Goal: Task Accomplishment & Management: Manage account settings

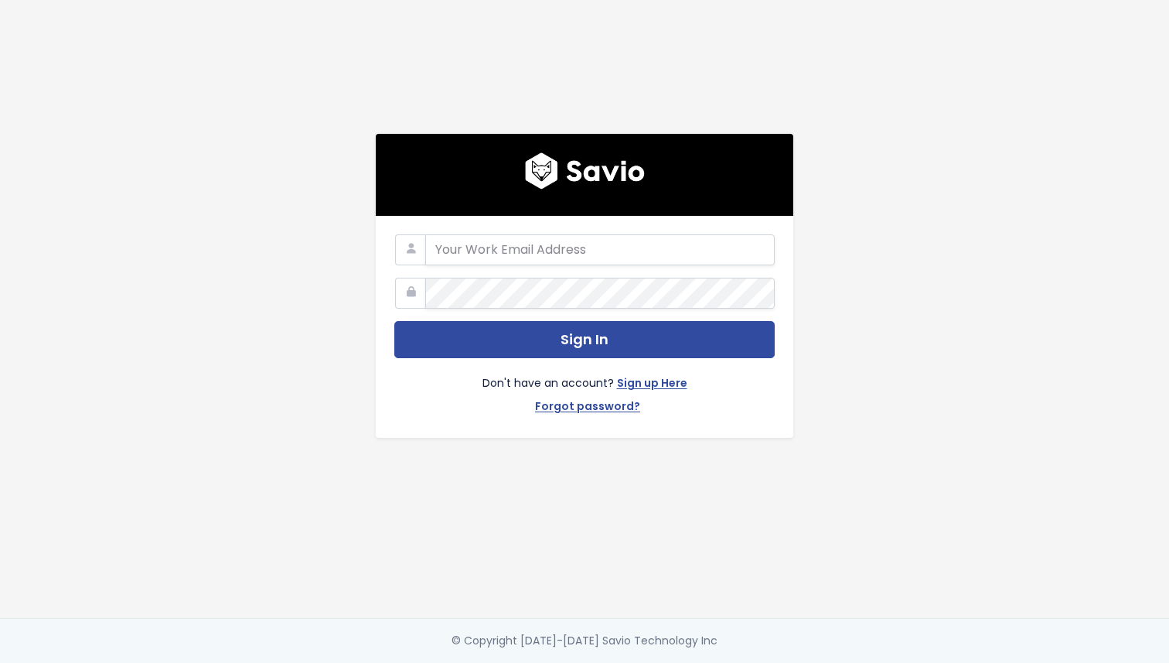
type input "savio@simpleclub.com"
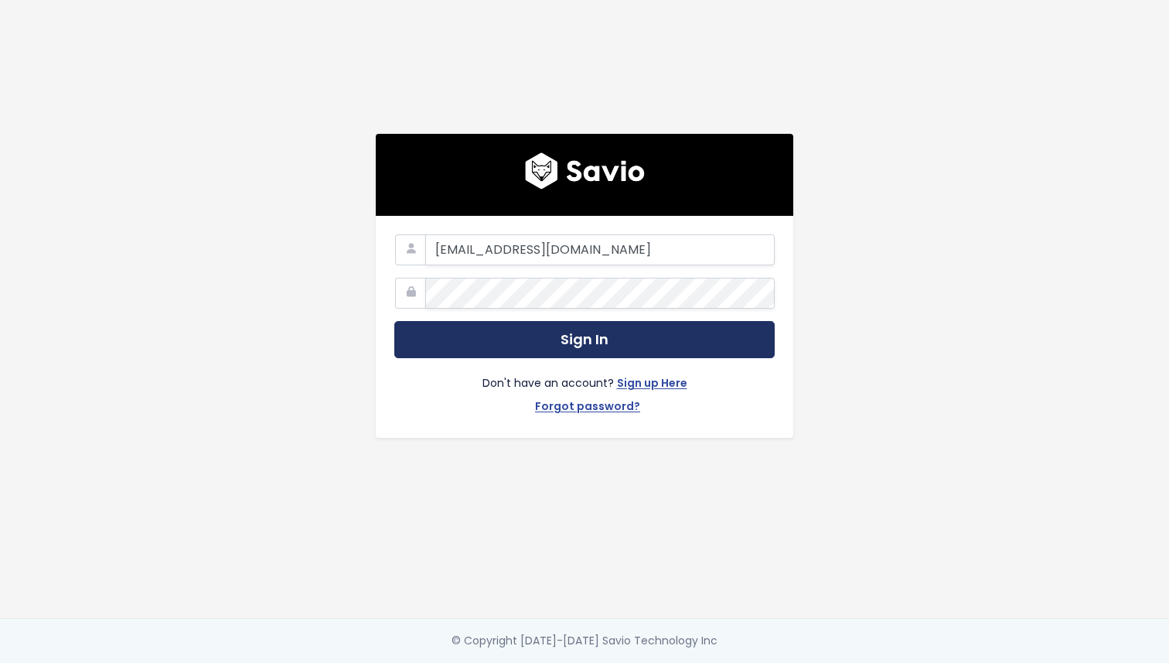
click at [513, 343] on button "Sign In" at bounding box center [584, 340] width 381 height 38
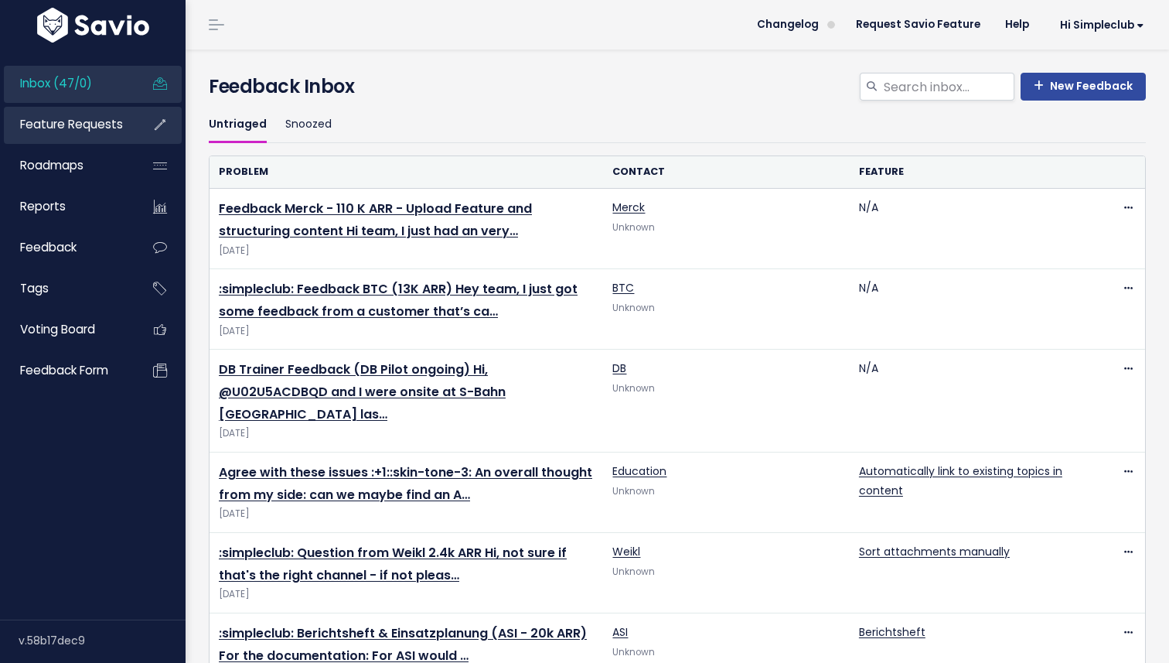
click at [83, 139] on link "Feature Requests" at bounding box center [66, 125] width 125 height 36
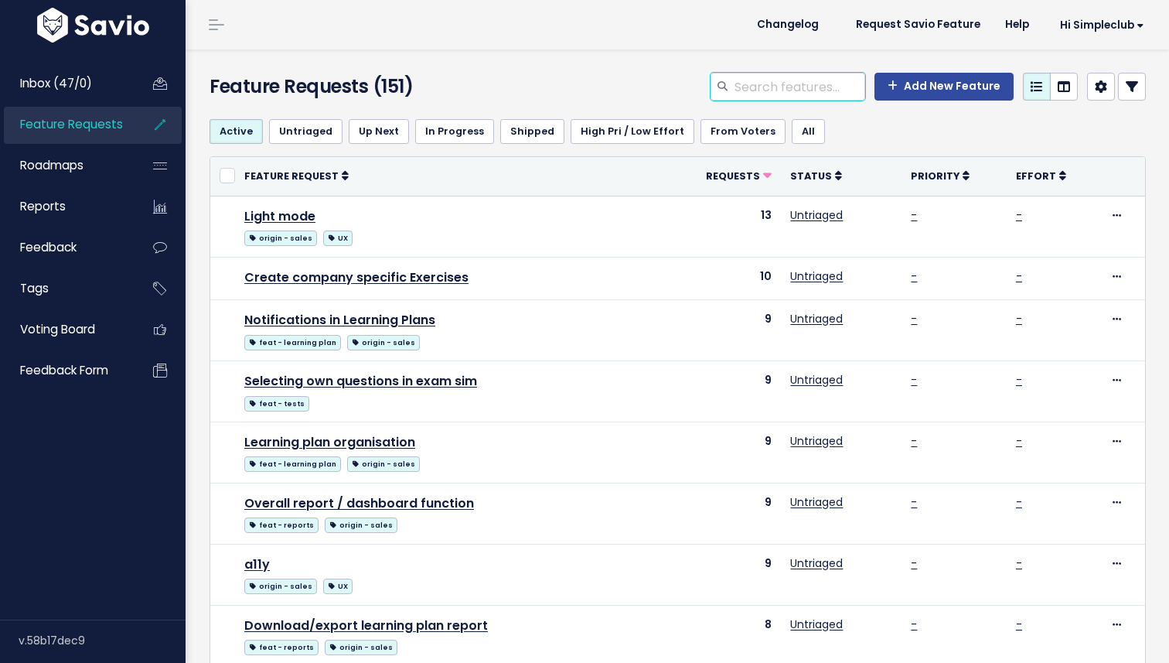
click at [804, 75] on input "search" at bounding box center [799, 87] width 132 height 28
type input "transfer"
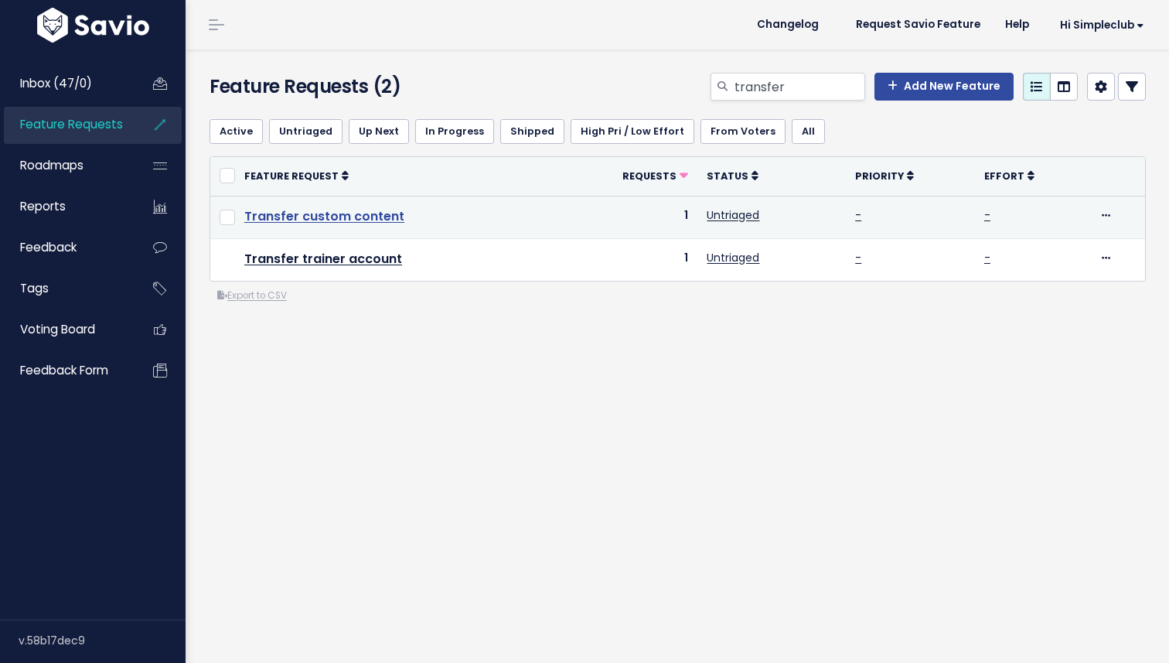
click at [353, 213] on link "Transfer custom content" at bounding box center [324, 216] width 160 height 18
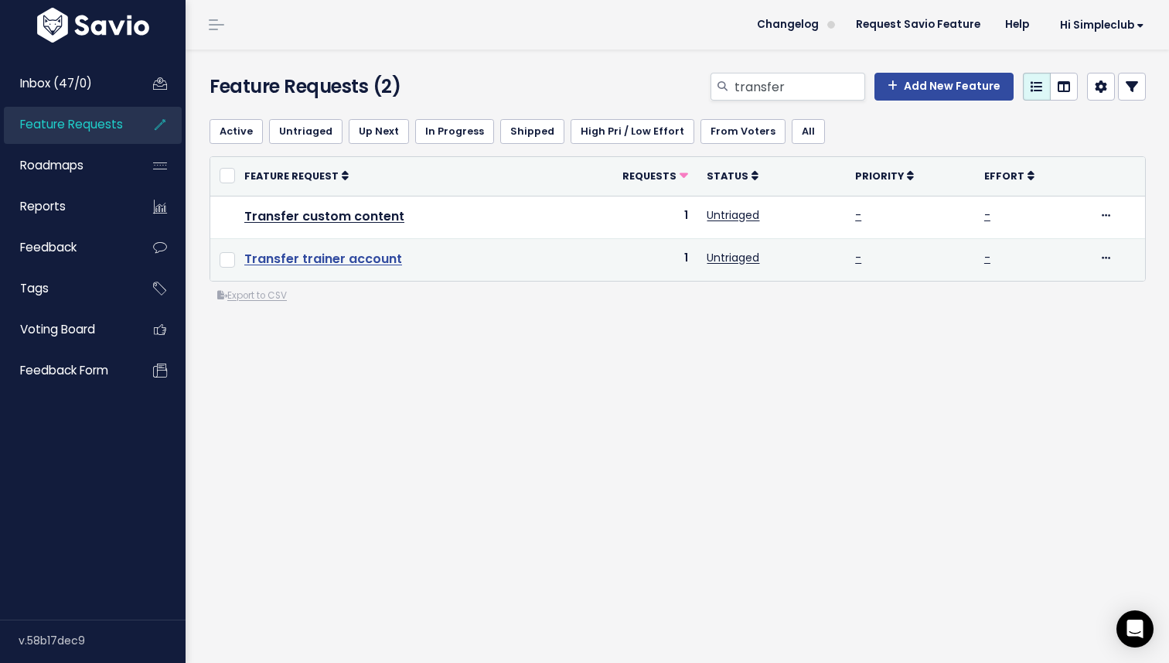
click at [354, 258] on link "Transfer trainer account" at bounding box center [323, 259] width 158 height 18
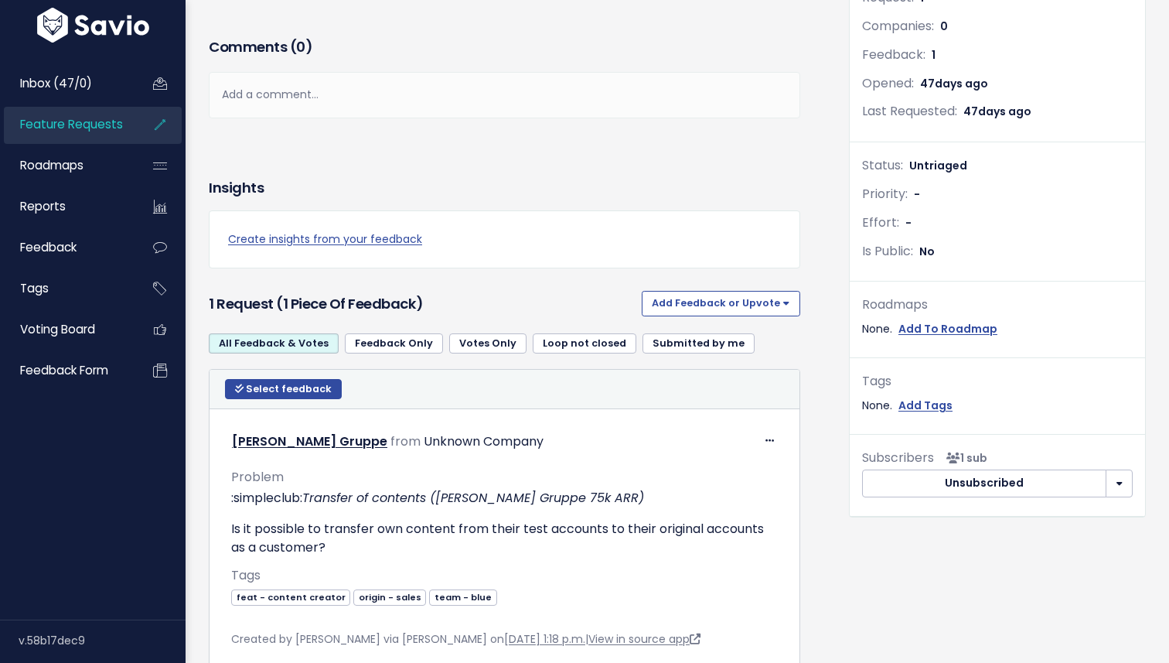
scroll to position [306, 0]
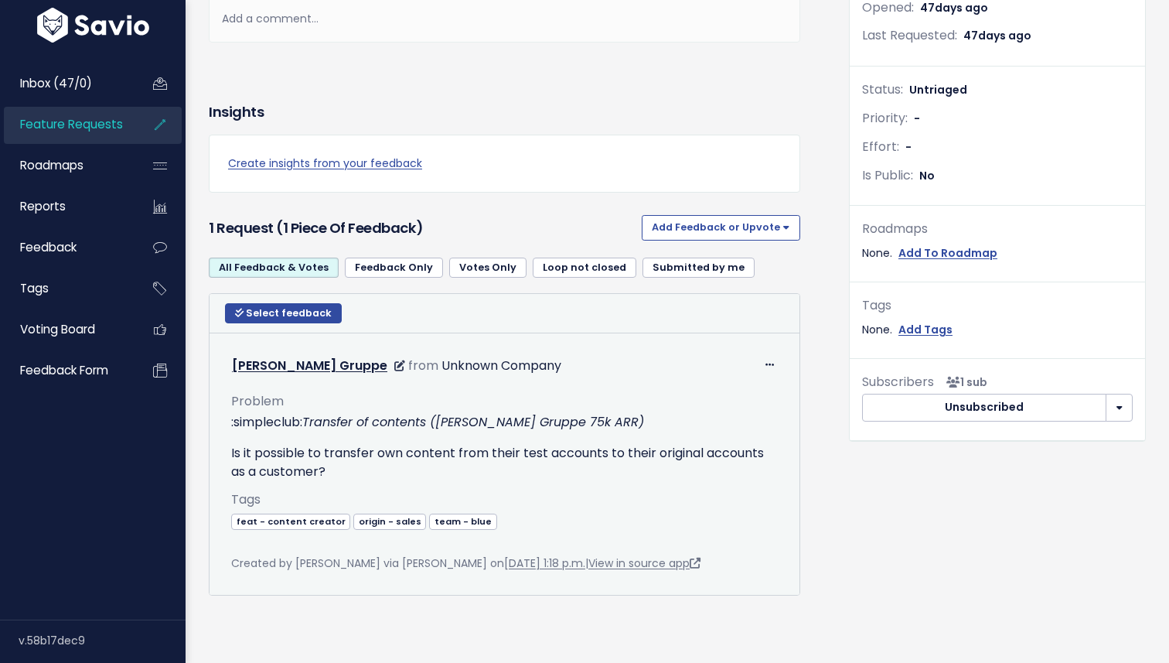
click at [229, 451] on div "Problem :simpleclub: Transfer of contents ([PERSON_NAME] Gruppe 75k ARR) Is it …" at bounding box center [505, 475] width 570 height 195
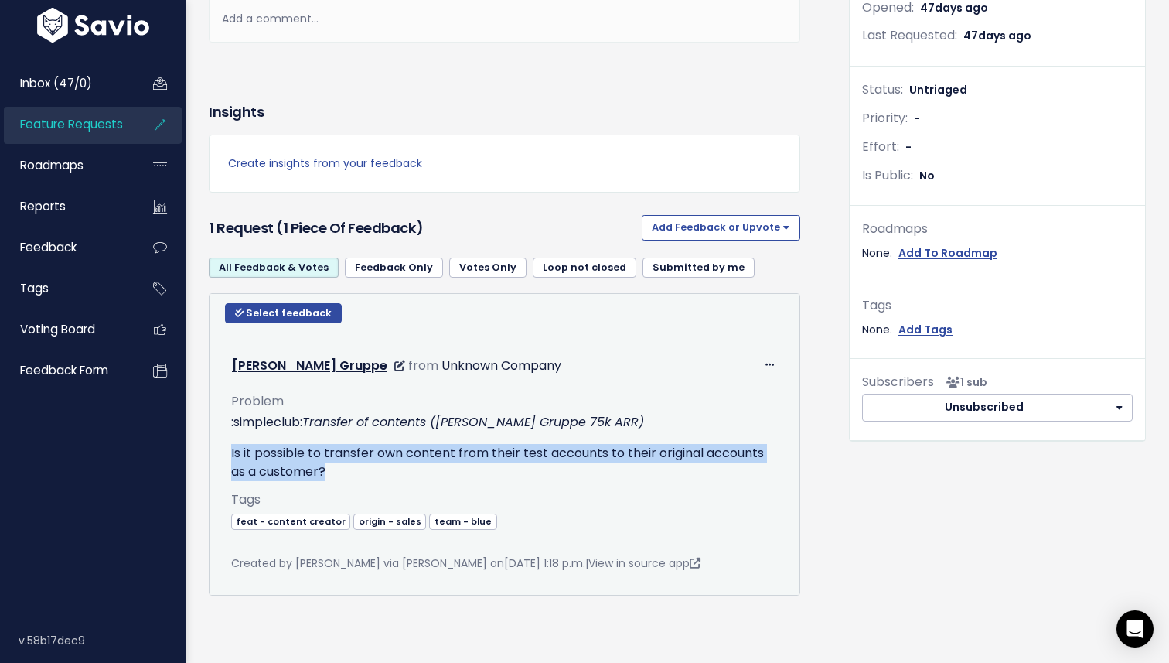
drag, startPoint x: 229, startPoint y: 451, endPoint x: 426, endPoint y: 471, distance: 198.2
click at [426, 471] on div "Problem :simpleclub: Transfer of contents (Fuchs Gruppe 75k ARR) Is it possible…" at bounding box center [505, 475] width 570 height 195
click at [426, 471] on p "Is it possible to transfer own content from their test accounts to their origin…" at bounding box center [504, 462] width 547 height 37
drag, startPoint x: 426, startPoint y: 471, endPoint x: 237, endPoint y: 457, distance: 190.0
click at [237, 457] on p "Is it possible to transfer own content from their test accounts to their origin…" at bounding box center [504, 462] width 547 height 37
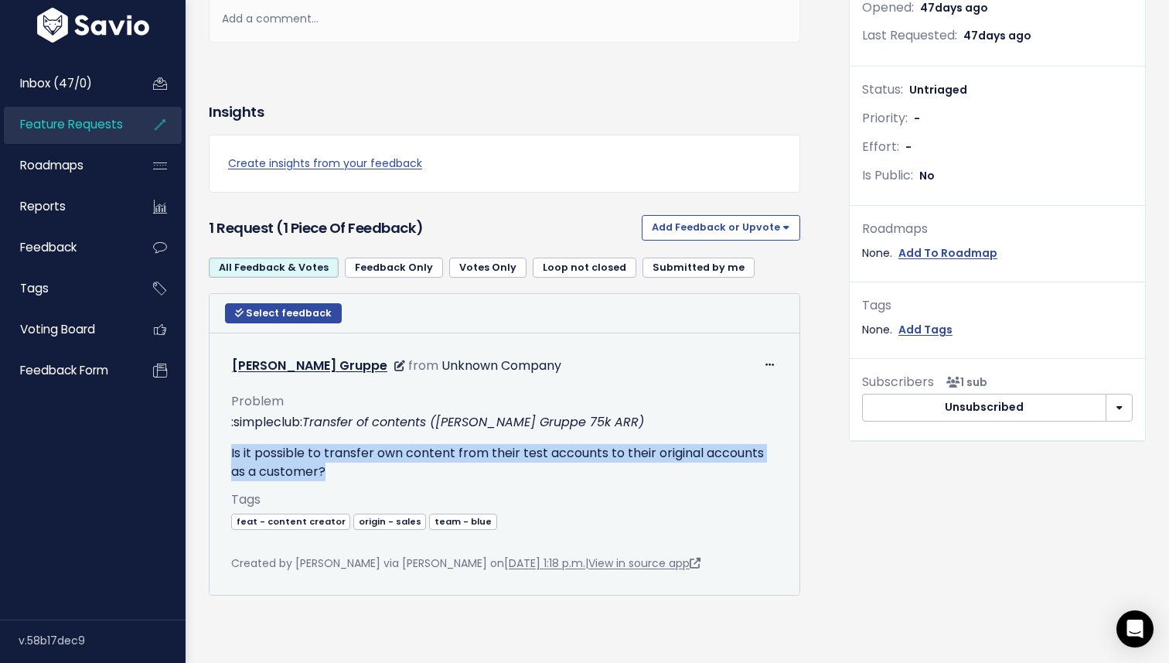
click at [237, 457] on p "Is it possible to transfer own content from their test accounts to their origin…" at bounding box center [504, 462] width 547 height 37
drag, startPoint x: 237, startPoint y: 457, endPoint x: 421, endPoint y: 466, distance: 184.3
click at [421, 466] on p "Is it possible to transfer own content from their test accounts to their origin…" at bounding box center [504, 462] width 547 height 37
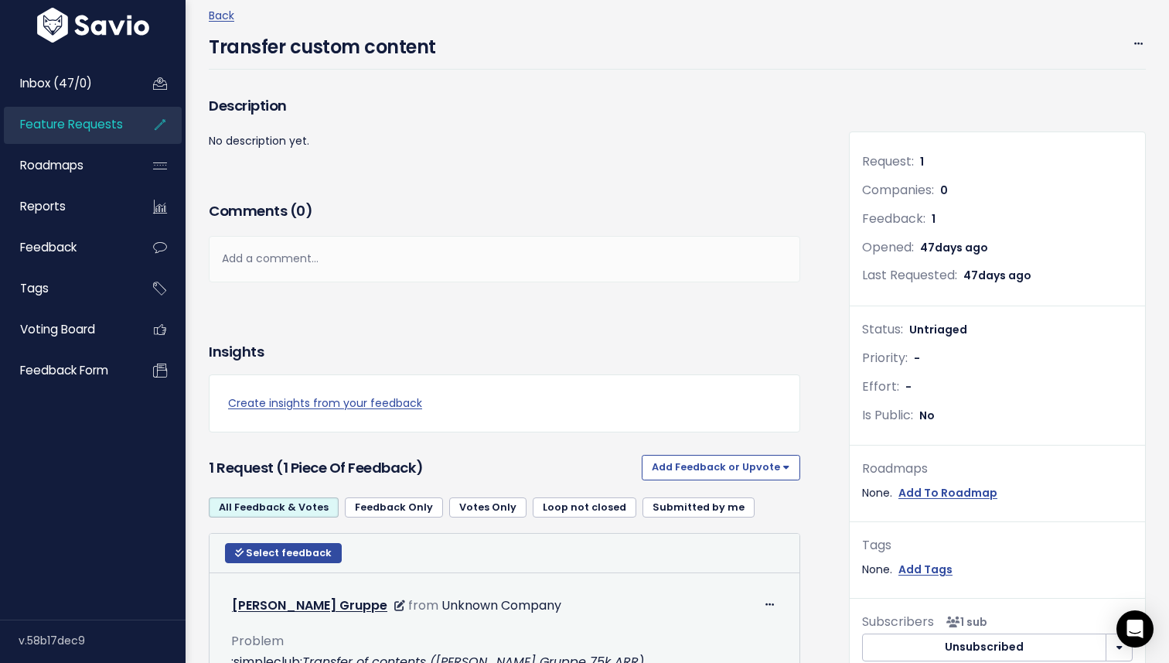
scroll to position [0, 0]
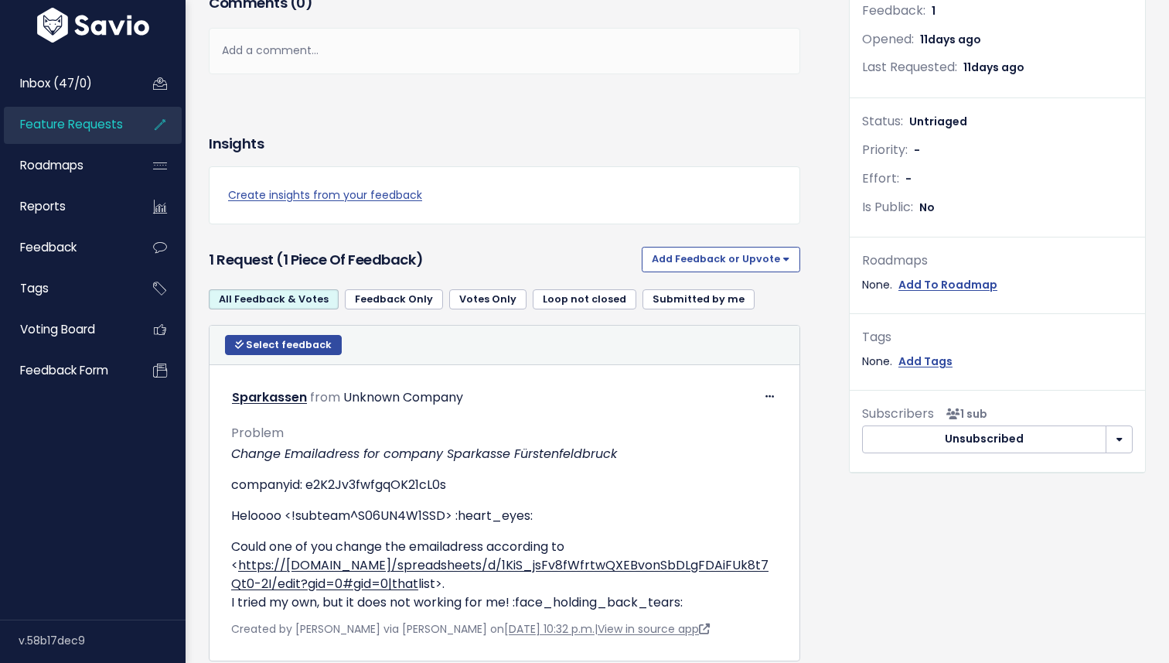
scroll to position [340, 0]
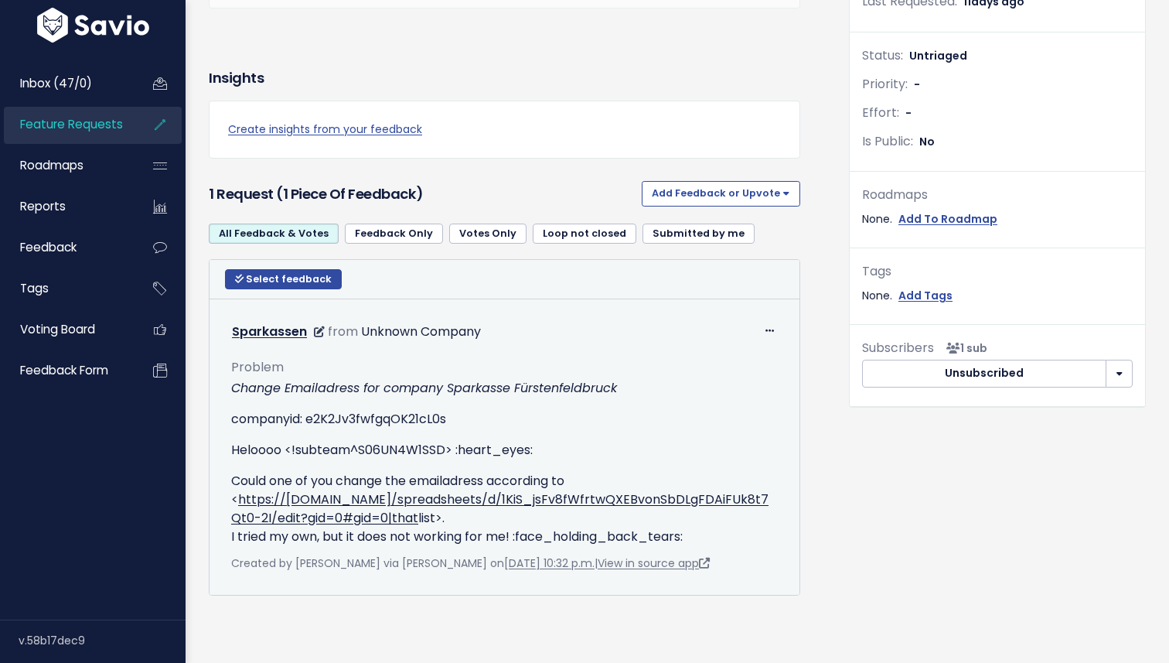
click at [293, 452] on p "Heloooo <!subteam^S06UN4W1SSD> :heart_eyes:" at bounding box center [504, 450] width 547 height 19
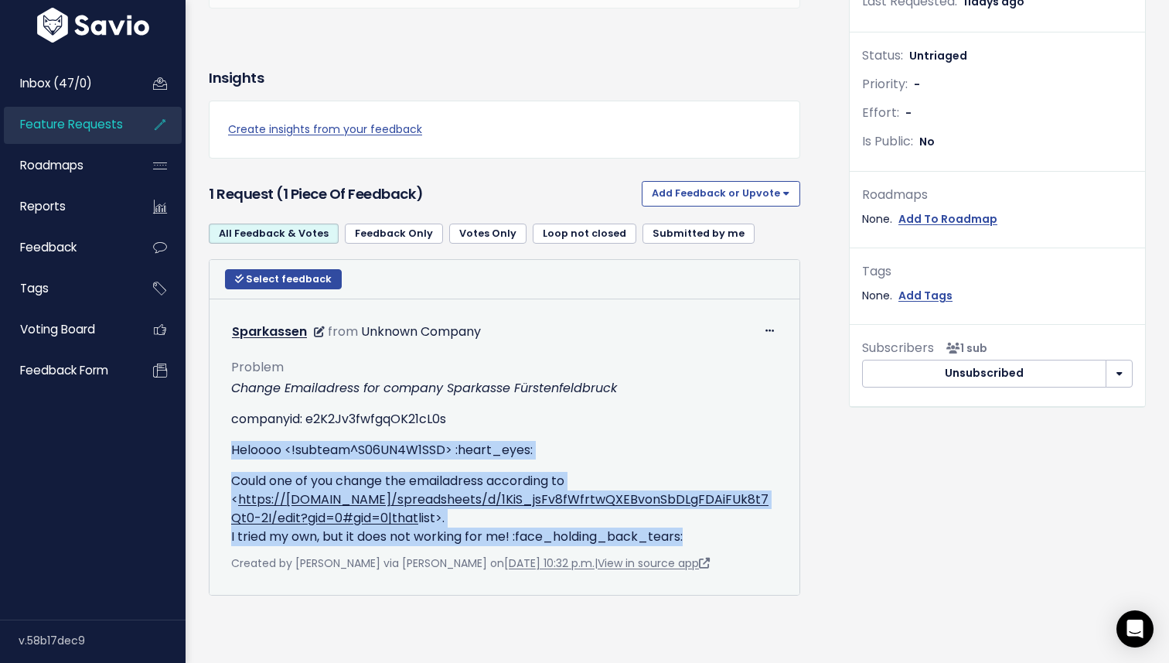
drag, startPoint x: 293, startPoint y: 452, endPoint x: 715, endPoint y: 538, distance: 430.2
click at [715, 538] on div "Change Emailadress for company Sparkasse Fürstenfeldbruck companyid: e2K2Jv3fwf…" at bounding box center [504, 462] width 547 height 167
click at [714, 538] on p "Could one of you change the emailadress according to < https://docs.google.com/…" at bounding box center [504, 509] width 547 height 74
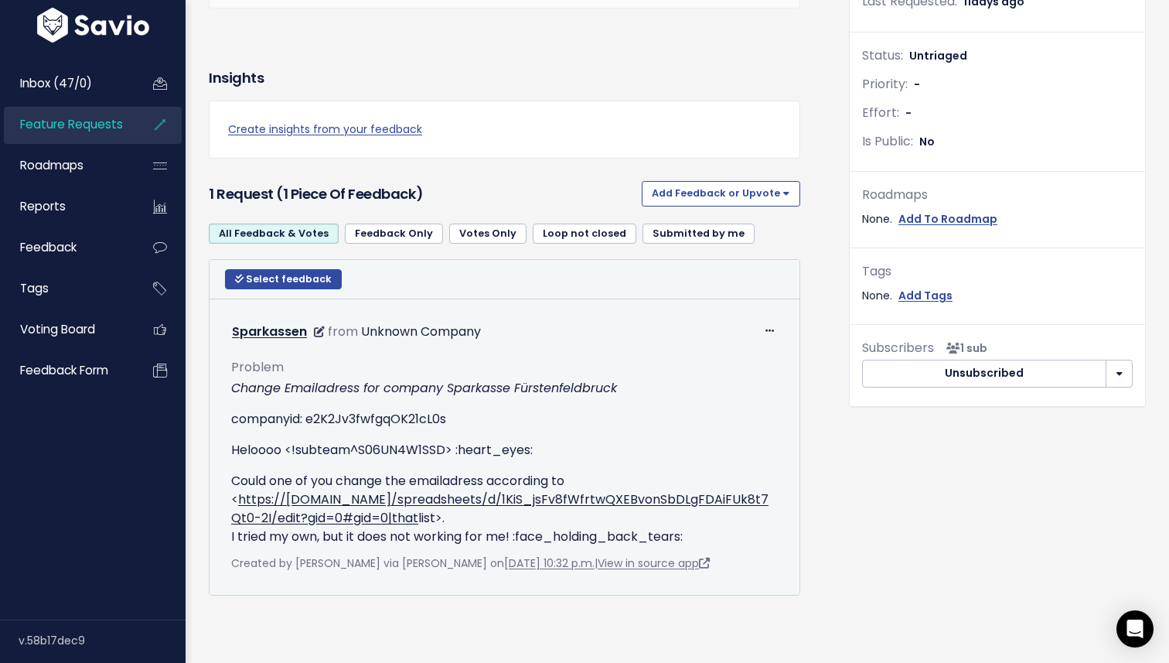
scroll to position [0, 0]
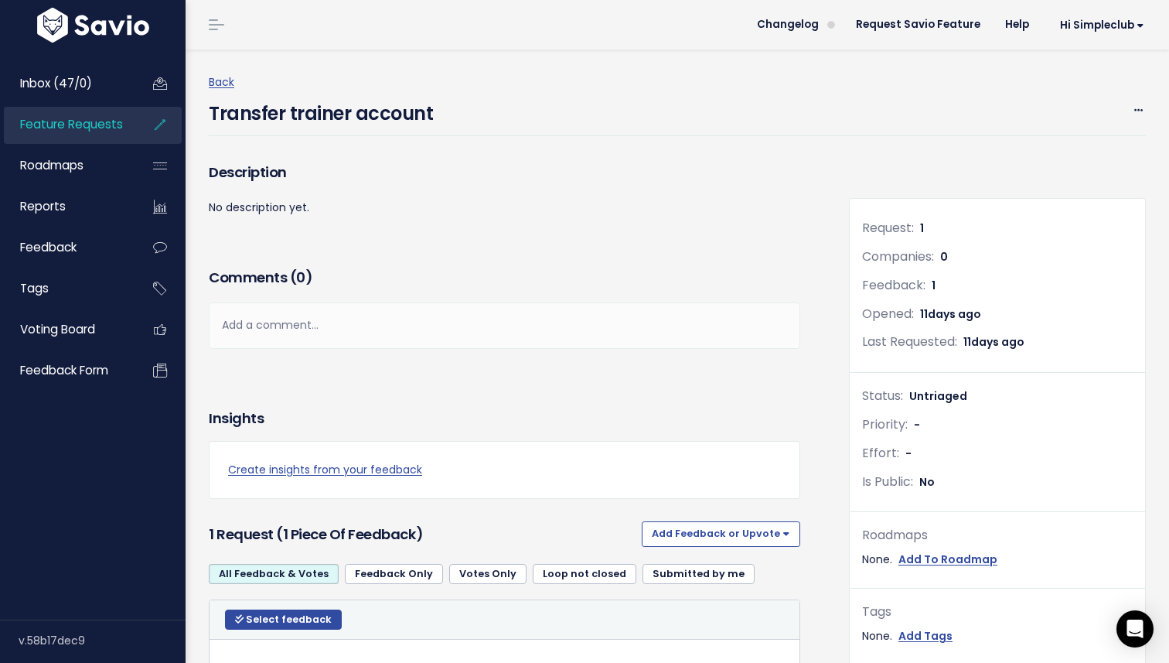
click at [327, 105] on h4 "Transfer trainer account" at bounding box center [321, 110] width 224 height 36
click at [497, 183] on div "Description" at bounding box center [505, 178] width 592 height 39
click at [299, 176] on icon at bounding box center [298, 173] width 11 height 11
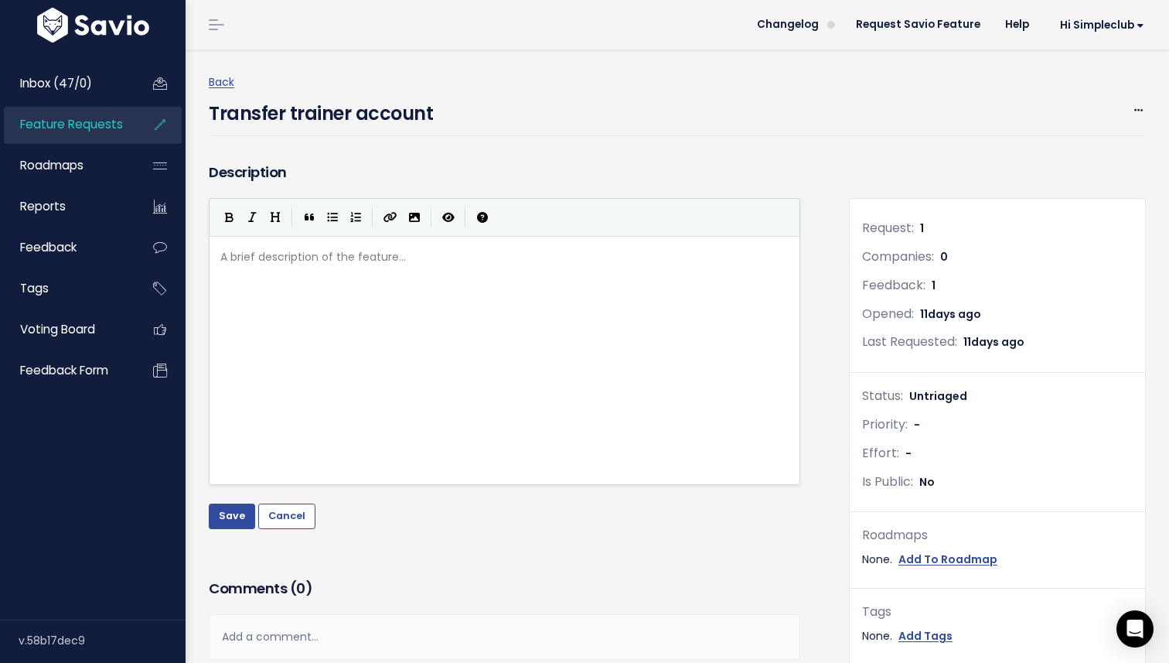
click at [303, 109] on h4 "Transfer trainer account" at bounding box center [321, 110] width 224 height 36
click at [217, 80] on link "Back" at bounding box center [222, 81] width 26 height 15
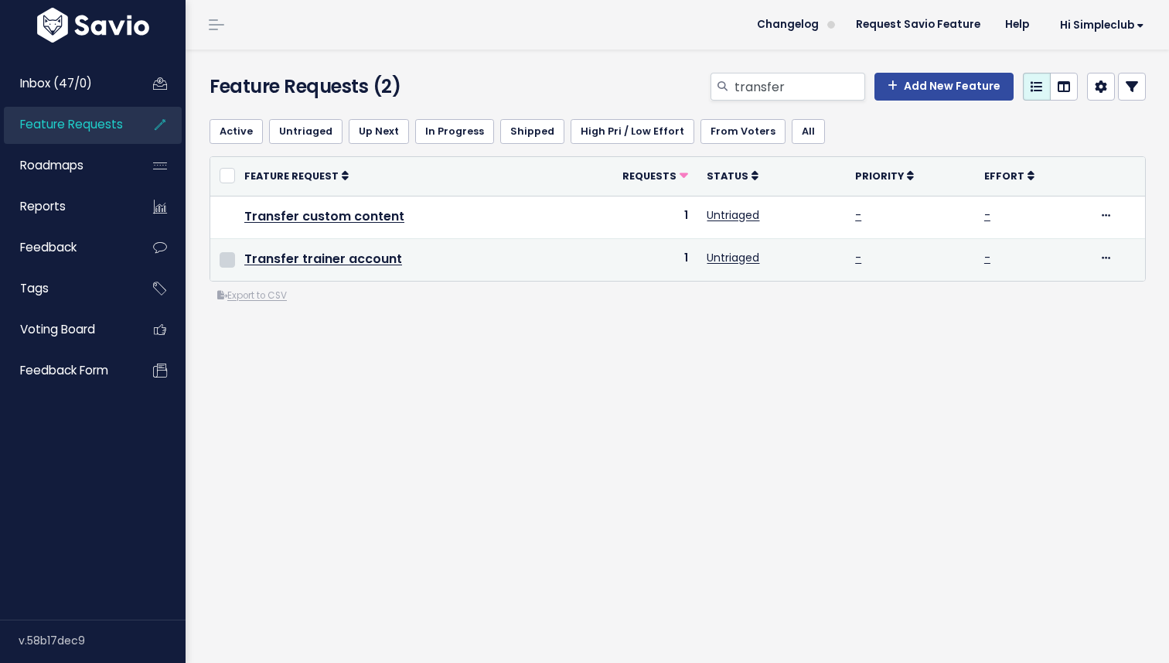
click at [224, 260] on input "checkbox" at bounding box center [227, 259] width 15 height 15
checkbox input "true"
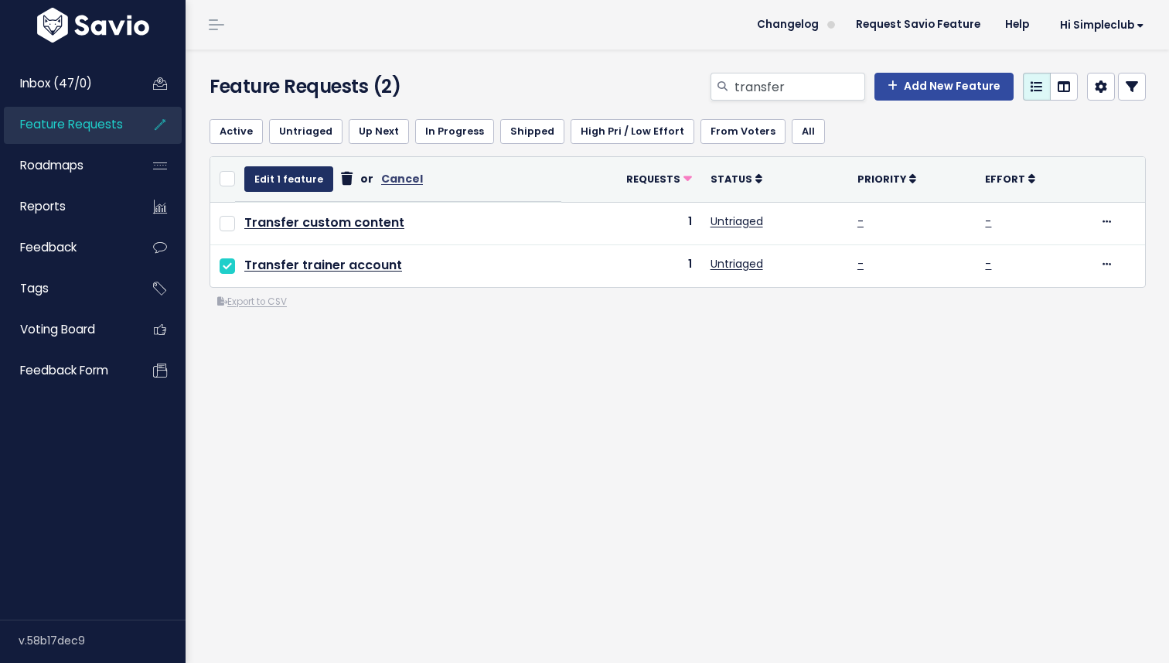
click at [302, 179] on button "Edit 1 feature" at bounding box center [288, 178] width 89 height 25
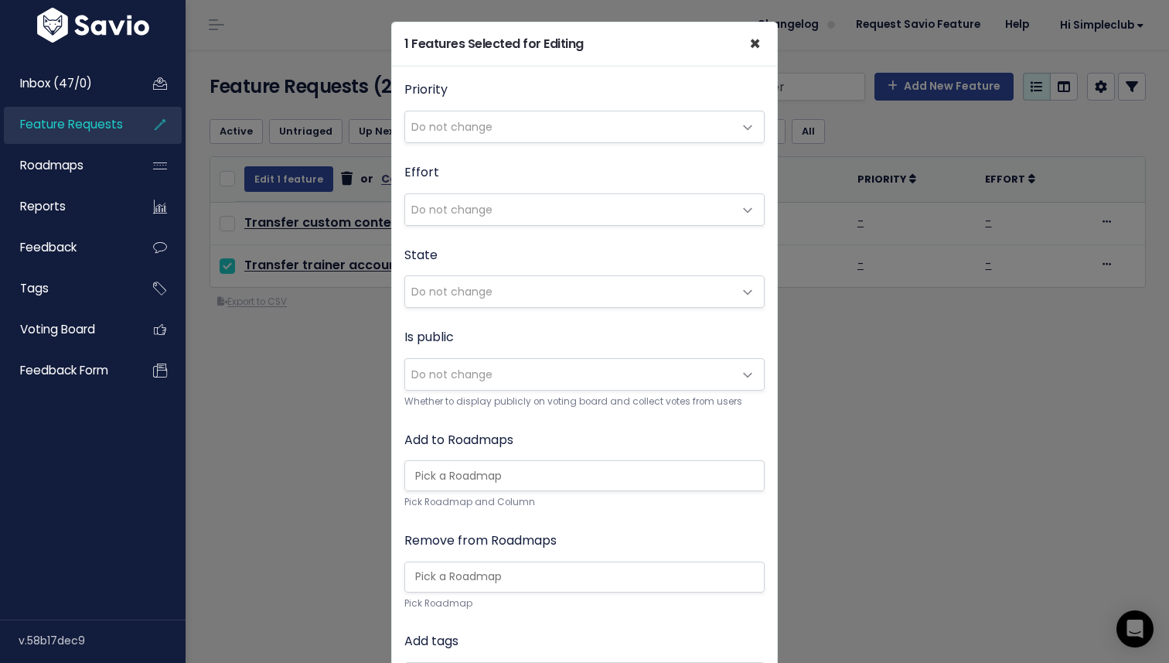
click at [755, 46] on span "×" at bounding box center [755, 44] width 12 height 26
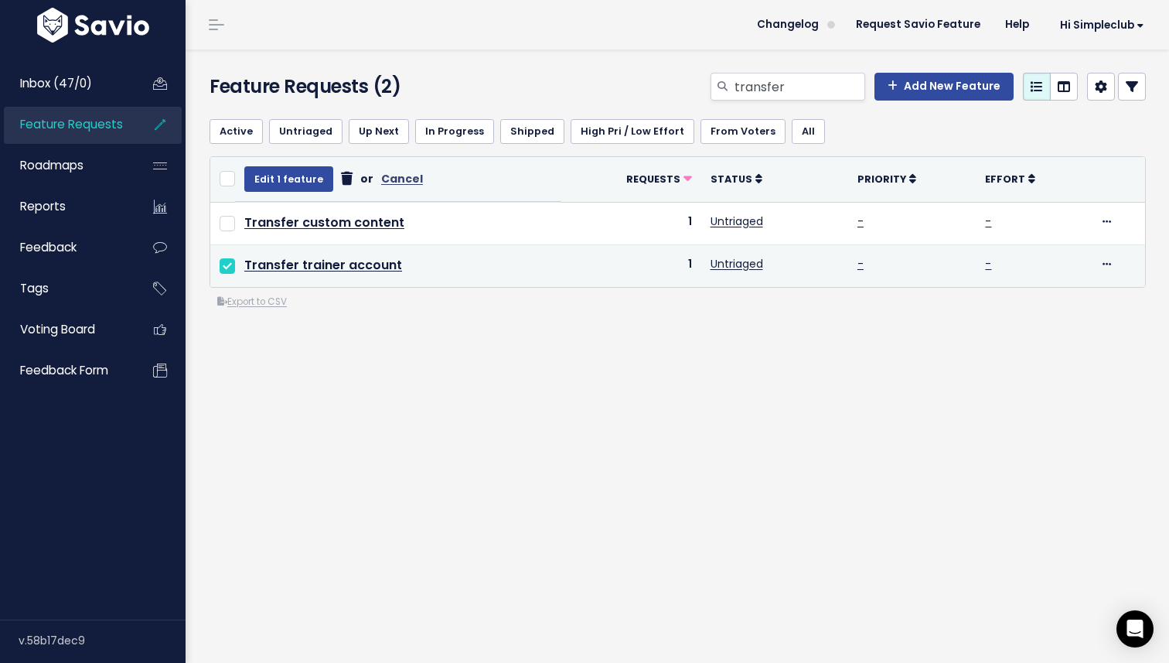
click at [1112, 266] on div "Edit Upvote Add to Roadmap Merge Delete" at bounding box center [1118, 263] width 36 height 19
click at [1110, 263] on span at bounding box center [1107, 263] width 15 height 19
click at [1047, 307] on link "Edit" at bounding box center [1052, 307] width 114 height 30
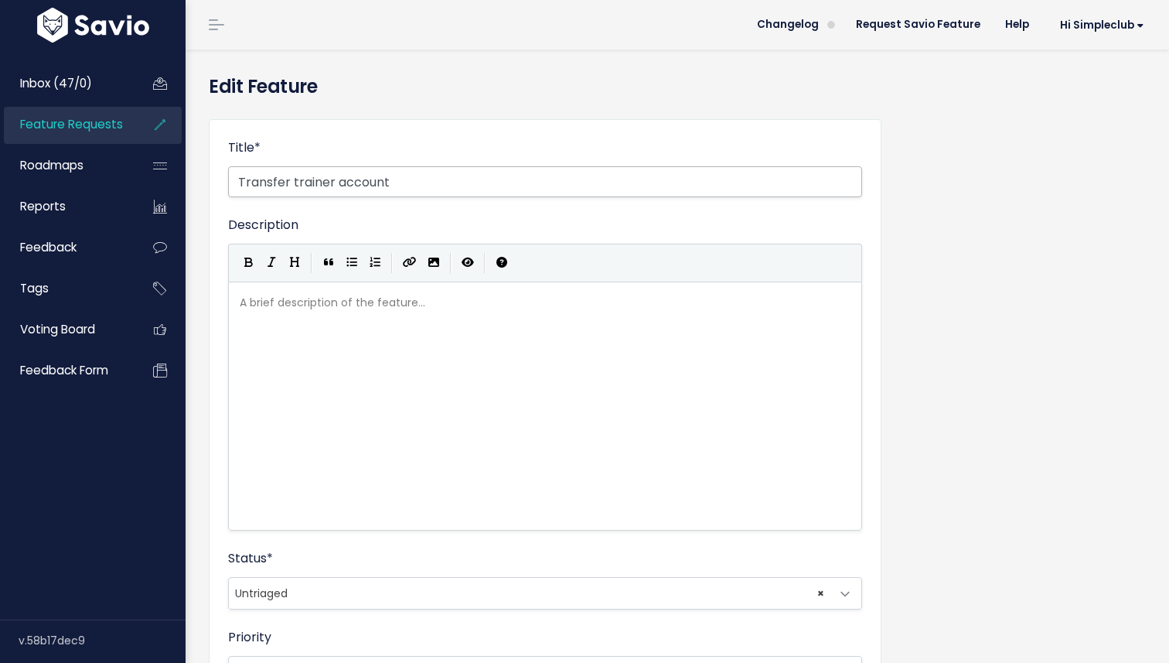
click at [313, 179] on input "Transfer trainer account" at bounding box center [545, 181] width 634 height 31
click at [292, 189] on input "Transfer trainer account" at bounding box center [545, 181] width 634 height 31
type input "Transfer content from one (trainer) account to another"
click at [539, 203] on form "Title * Transfer content from one (trainer) account to another Description | | …" at bounding box center [545, 593] width 634 height 910
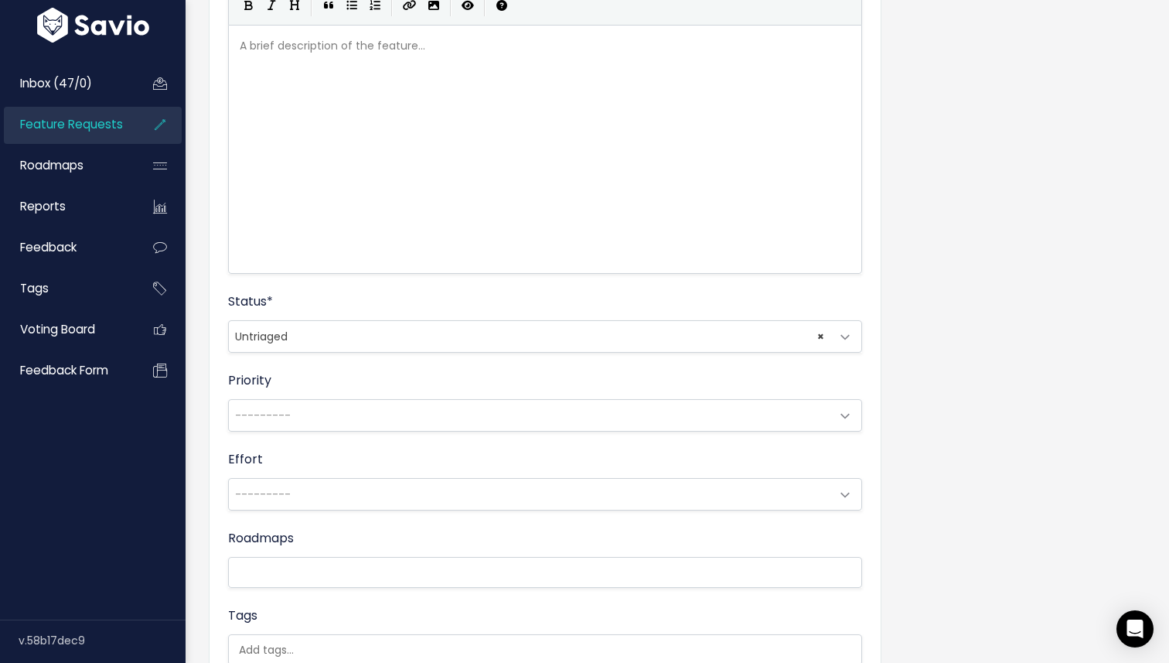
scroll to position [465, 0]
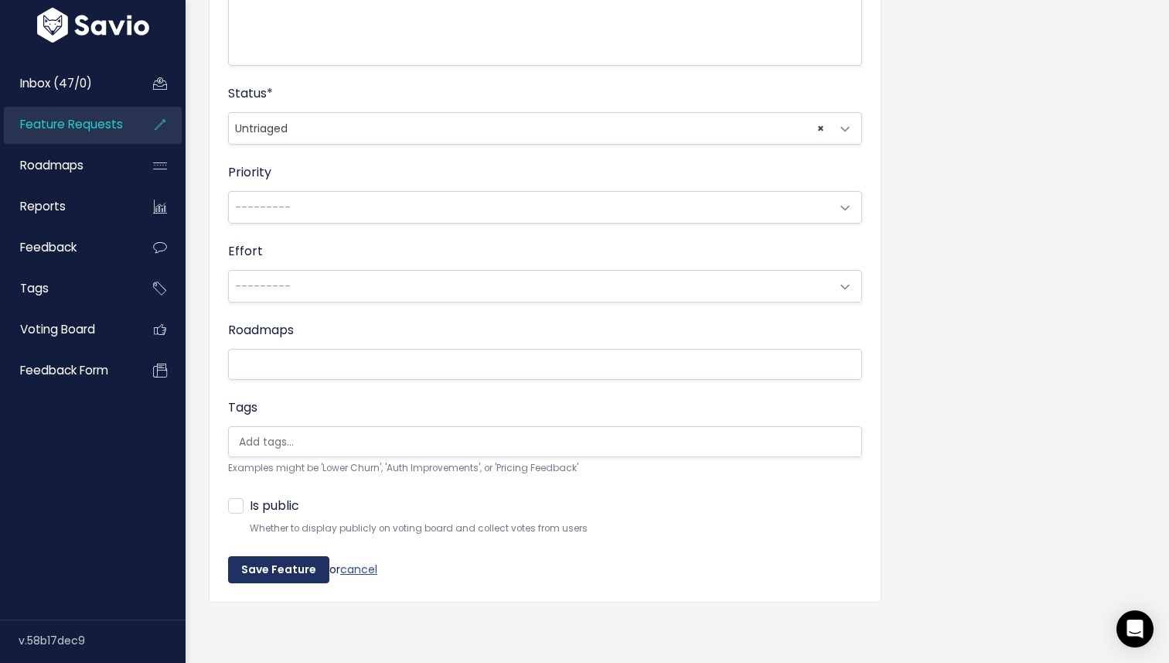
click at [299, 565] on input "Save Feature" at bounding box center [278, 570] width 101 height 28
